Goal: Find specific page/section: Find specific page/section

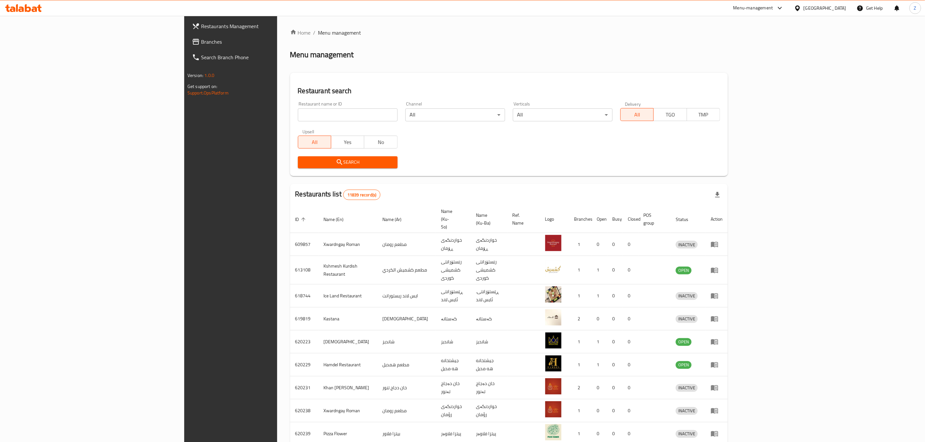
drag, startPoint x: 0, startPoint y: 0, endPoint x: 207, endPoint y: 112, distance: 235.6
click at [298, 112] on input "search" at bounding box center [348, 114] width 100 height 13
type input "بابا غالوس"
click button "Search" at bounding box center [348, 162] width 100 height 12
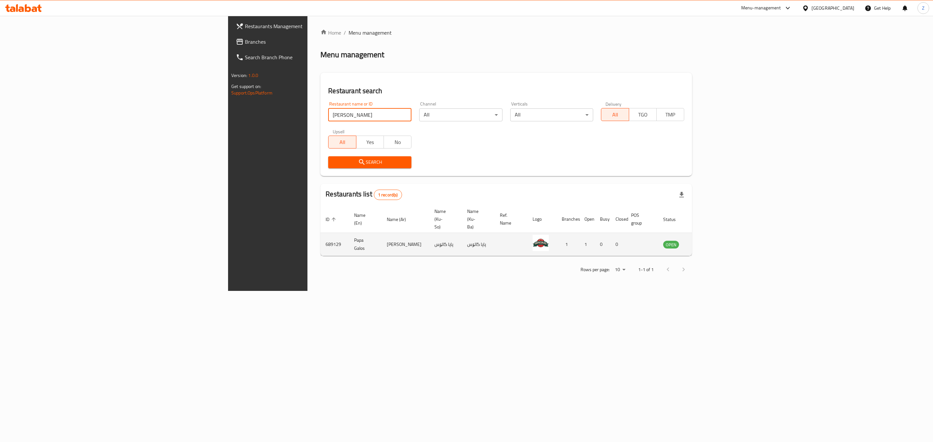
click at [705, 241] on icon "enhanced table" at bounding box center [701, 245] width 8 height 8
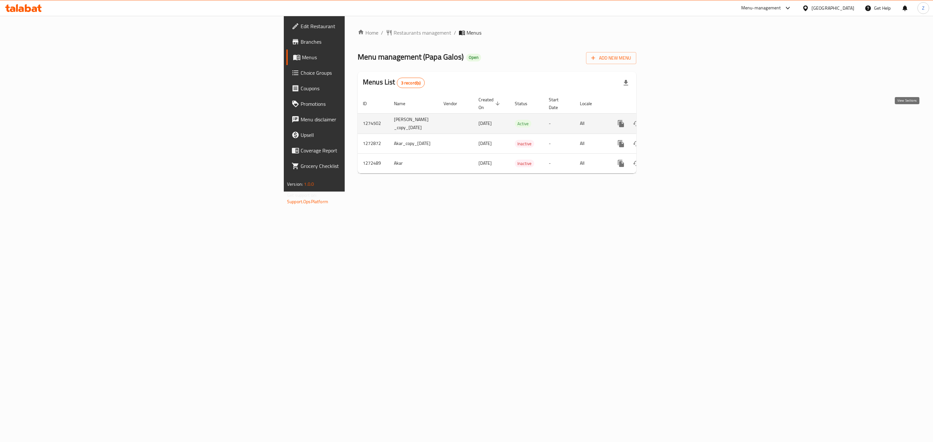
click at [671, 120] on icon "enhanced table" at bounding box center [668, 124] width 8 height 8
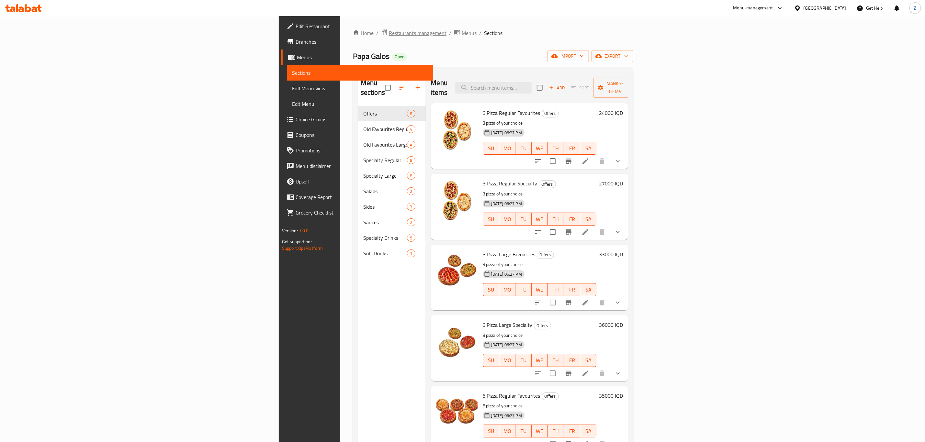
click at [389, 31] on span "Restaurants management" at bounding box center [418, 33] width 58 height 8
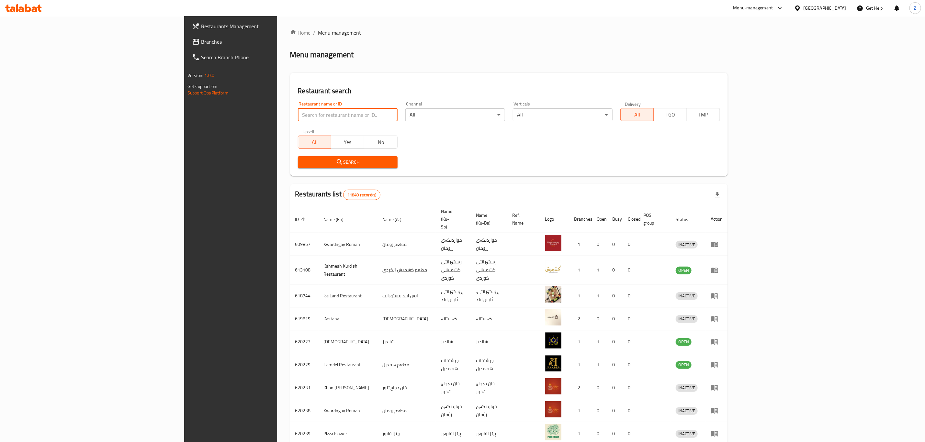
click at [298, 116] on input "search" at bounding box center [348, 114] width 100 height 13
type input "mshmsha"
click button "Search" at bounding box center [348, 162] width 100 height 12
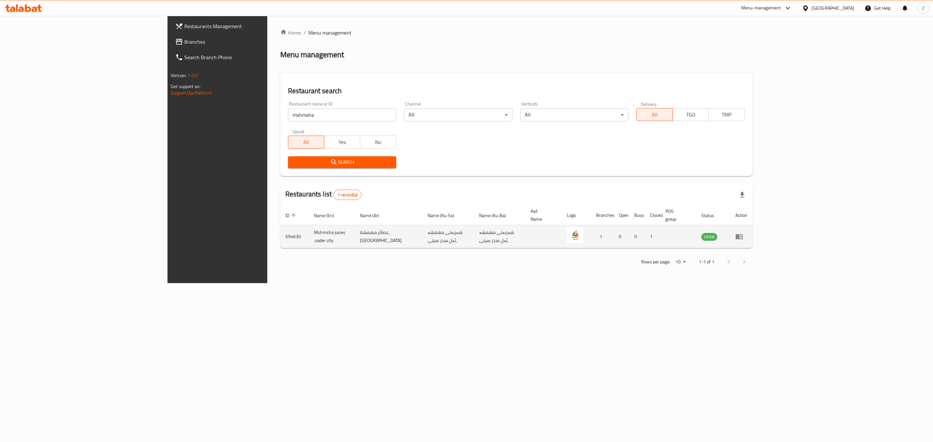
click at [743, 234] on icon "enhanced table" at bounding box center [739, 237] width 7 height 6
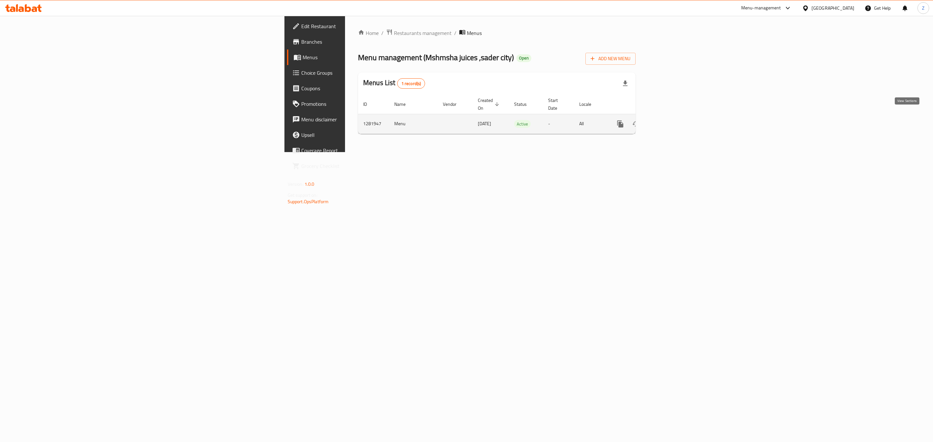
click at [670, 121] on icon "enhanced table" at bounding box center [667, 124] width 6 height 6
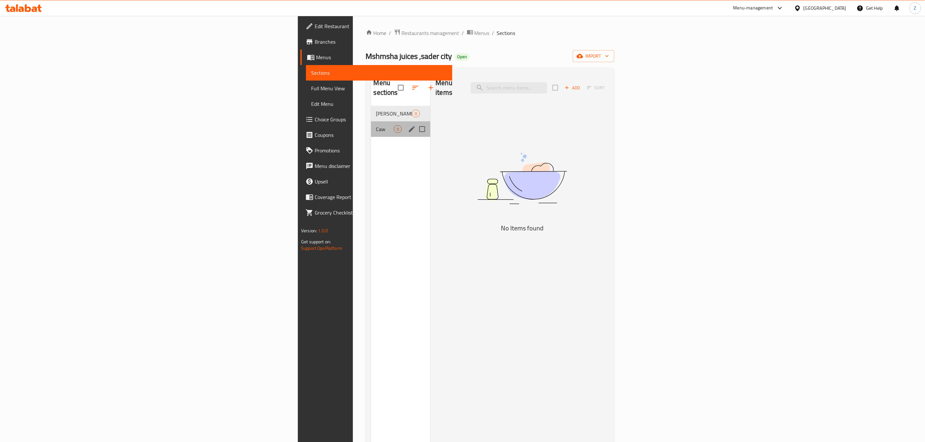
click at [371, 127] on div "Caw 0" at bounding box center [401, 129] width 60 height 16
click at [376, 110] on span "Ali baba" at bounding box center [385, 114] width 18 height 8
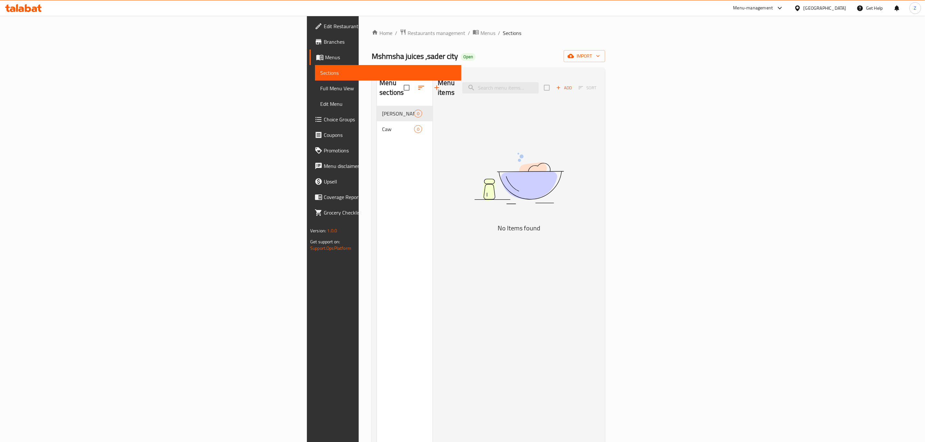
click at [325, 59] on span "Menus" at bounding box center [390, 57] width 131 height 8
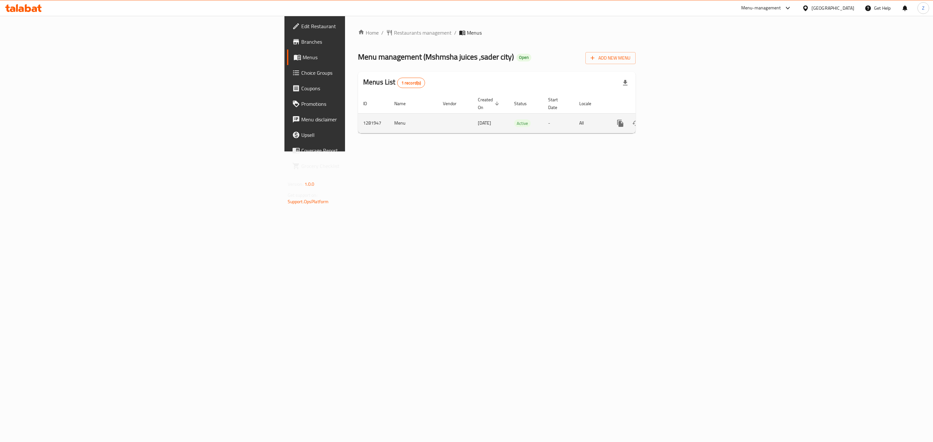
click at [670, 120] on icon "enhanced table" at bounding box center [667, 123] width 6 height 6
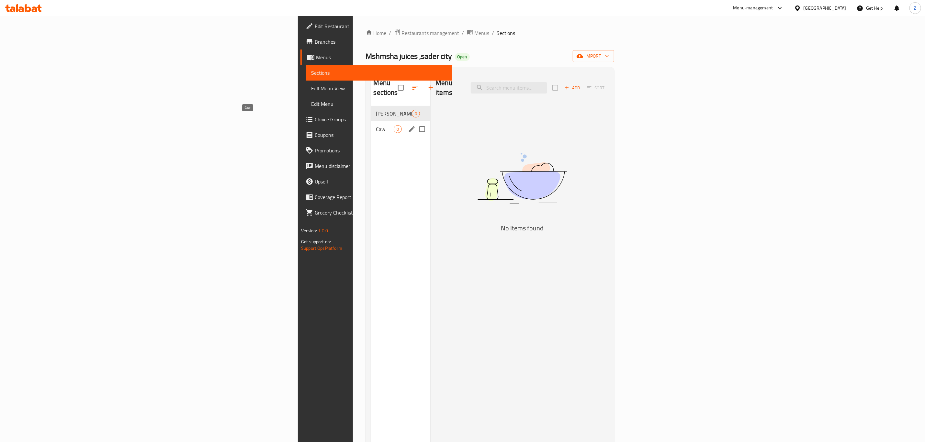
click at [376, 125] on span "Caw" at bounding box center [385, 129] width 18 height 8
click at [376, 110] on span "[PERSON_NAME]" at bounding box center [385, 114] width 18 height 8
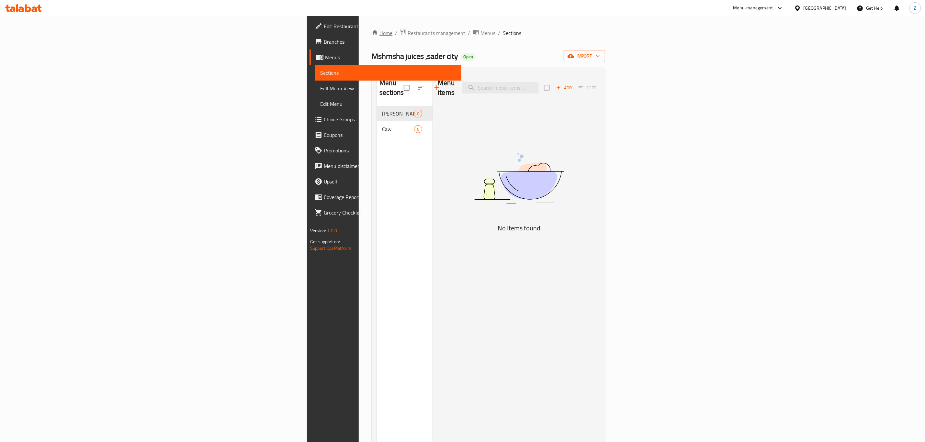
click at [372, 29] on link "Home" at bounding box center [382, 33] width 21 height 8
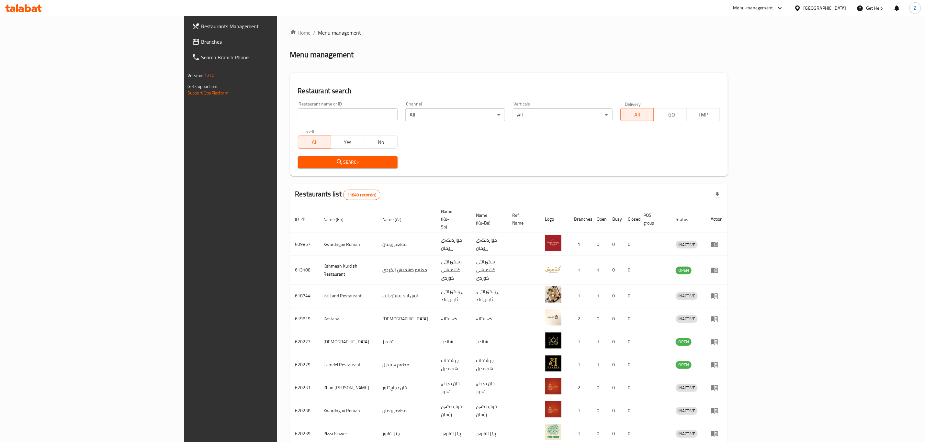
click at [298, 113] on input "search" at bounding box center [348, 114] width 100 height 13
paste input "694630"
type input "694630"
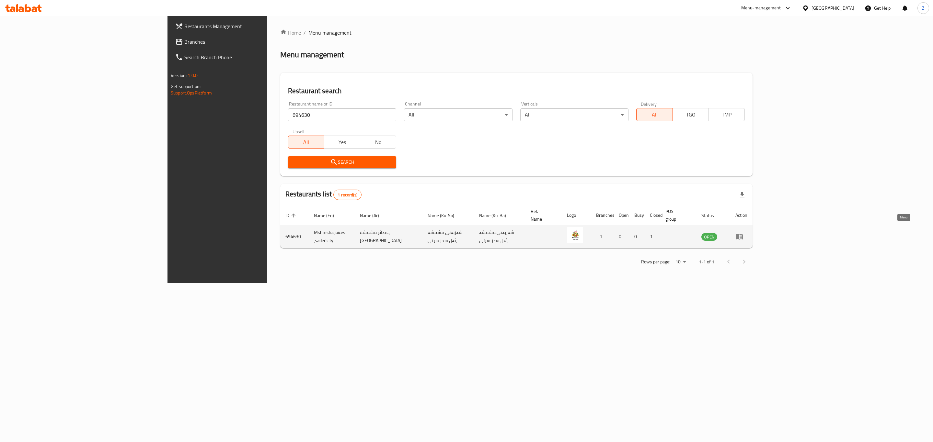
click at [743, 234] on icon "enhanced table" at bounding box center [739, 237] width 7 height 6
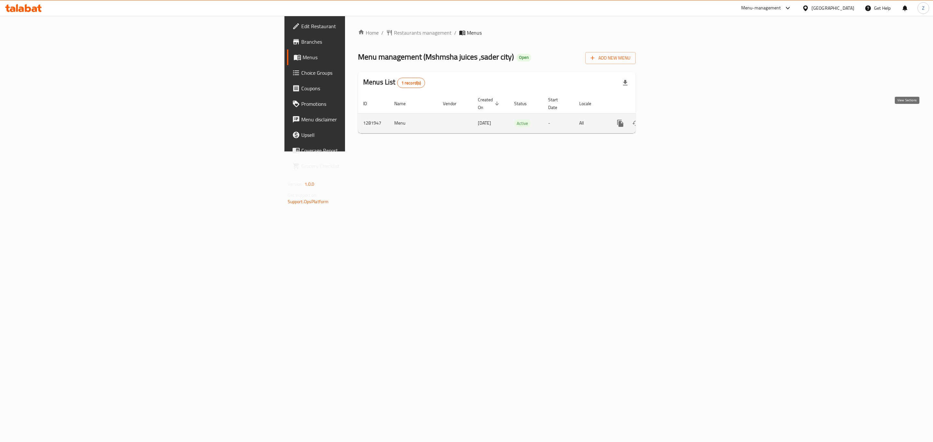
click at [670, 120] on icon "enhanced table" at bounding box center [667, 123] width 6 height 6
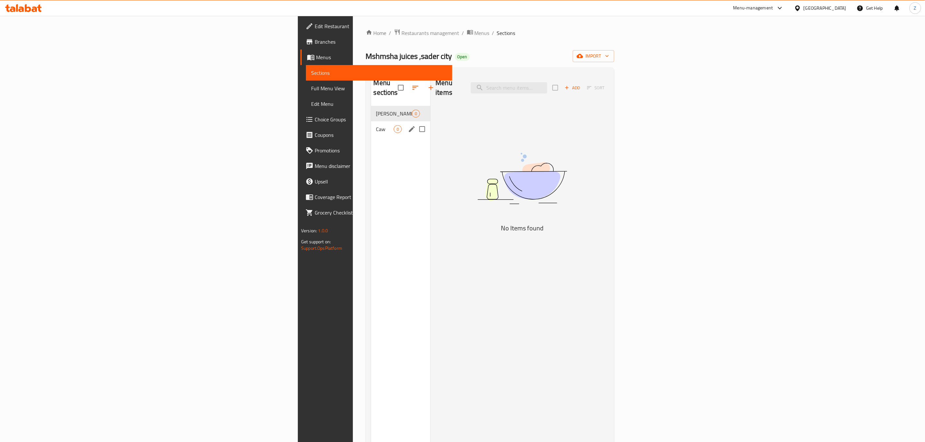
click at [371, 124] on div "Caw 0" at bounding box center [401, 129] width 60 height 16
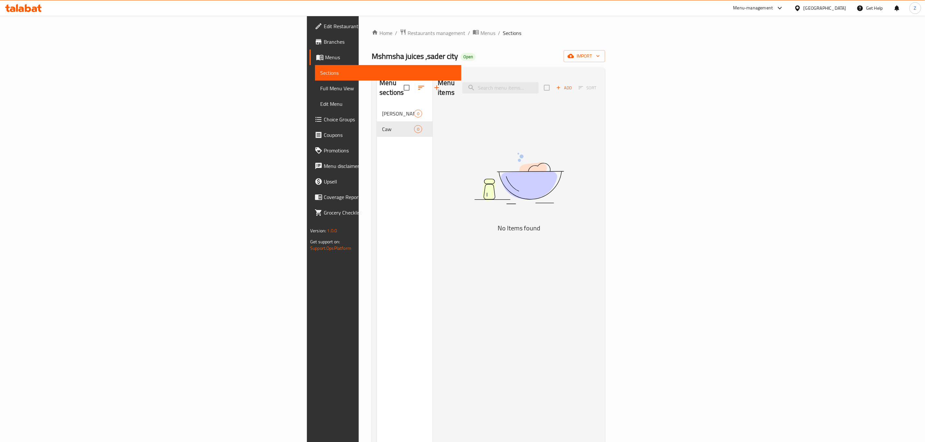
click at [324, 39] on span "Branches" at bounding box center [390, 42] width 132 height 8
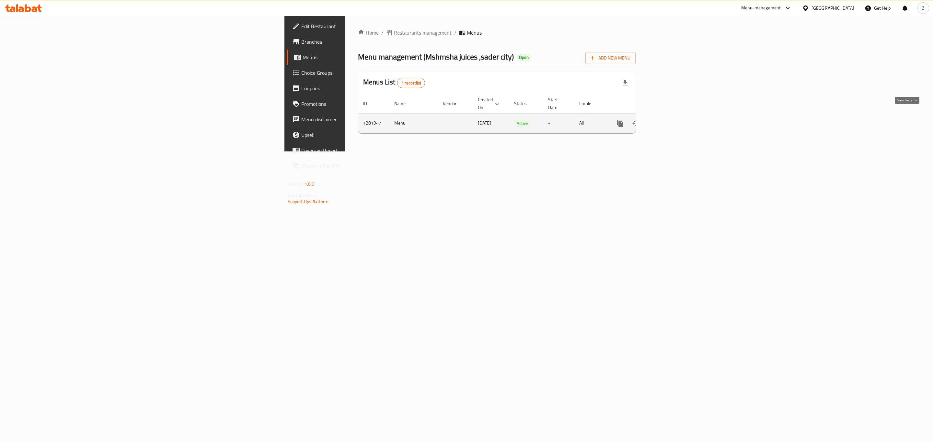
click at [671, 120] on icon "enhanced table" at bounding box center [667, 124] width 8 height 8
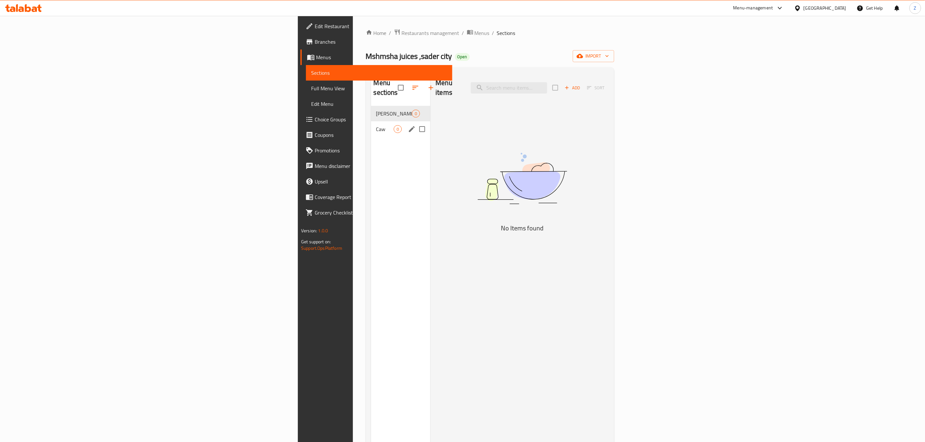
click at [371, 121] on div "Caw 0" at bounding box center [401, 129] width 60 height 16
click at [376, 110] on span "Ali baba" at bounding box center [385, 114] width 18 height 8
click at [376, 125] on span "Caw" at bounding box center [385, 129] width 18 height 8
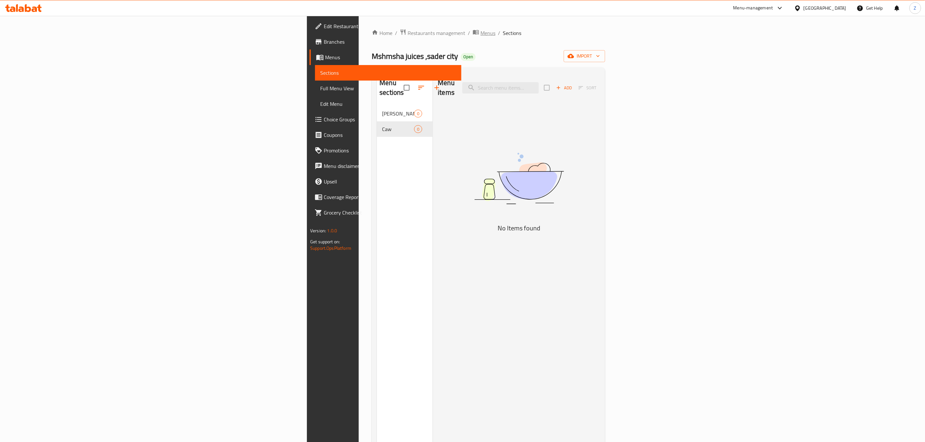
click at [481, 32] on span "Menus" at bounding box center [488, 33] width 15 height 8
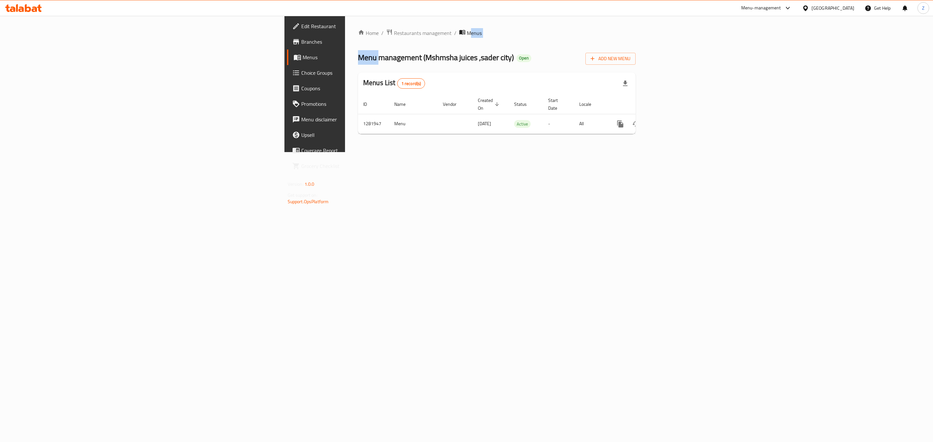
drag, startPoint x: 279, startPoint y: 32, endPoint x: 180, endPoint y: 42, distance: 99.2
click at [358, 42] on div "Home / Restaurants management / Menus Menu management ( Mshmsha juices ,sader c…" at bounding box center [497, 84] width 278 height 110
click at [358, 33] on link "Home" at bounding box center [368, 33] width 21 height 8
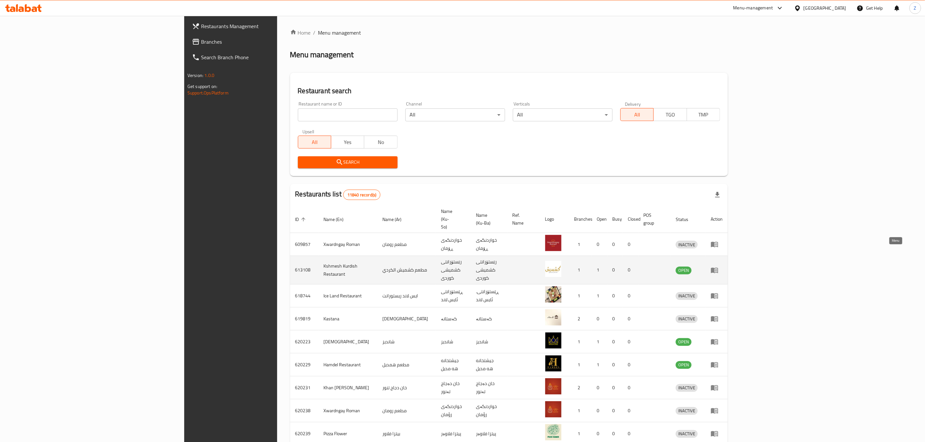
click at [717, 269] on icon "enhanced table" at bounding box center [716, 270] width 2 height 3
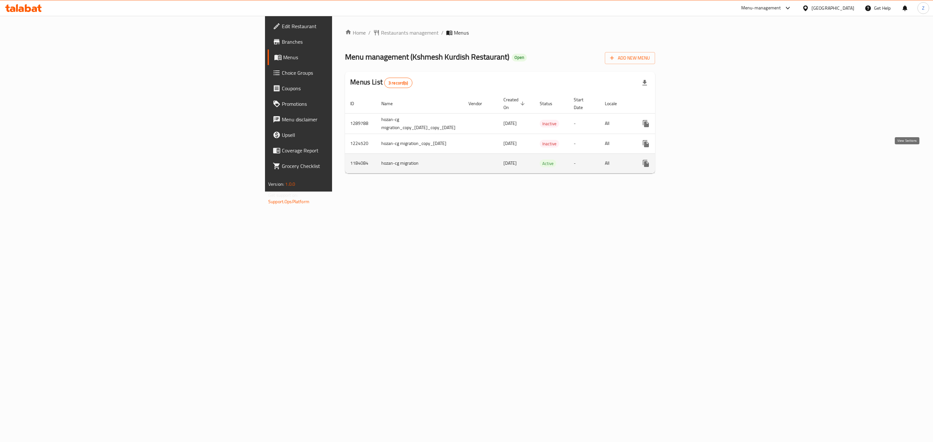
click at [696, 160] on icon "enhanced table" at bounding box center [693, 164] width 8 height 8
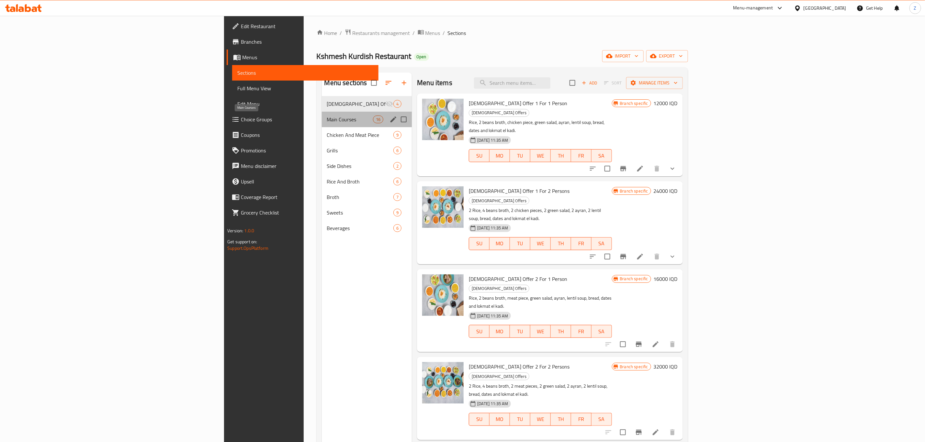
click at [327, 119] on span "Main Courses" at bounding box center [350, 120] width 46 height 8
